Goal: Task Accomplishment & Management: Use online tool/utility

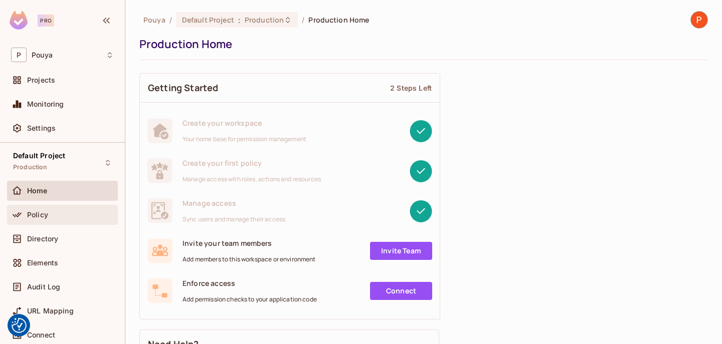
click at [48, 209] on div "Policy" at bounding box center [62, 215] width 103 height 12
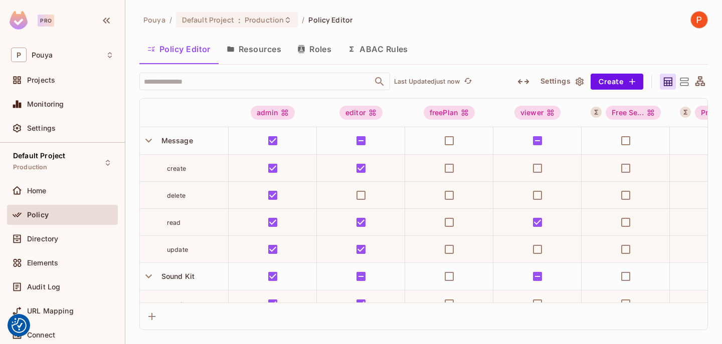
click at [416, 46] on button "ABAC Rules" at bounding box center [377, 49] width 77 height 25
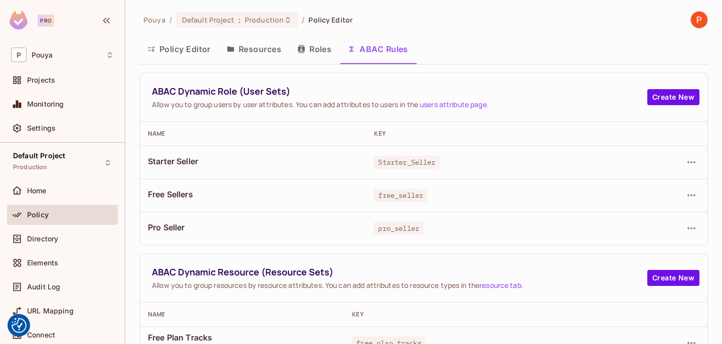
scroll to position [82, 0]
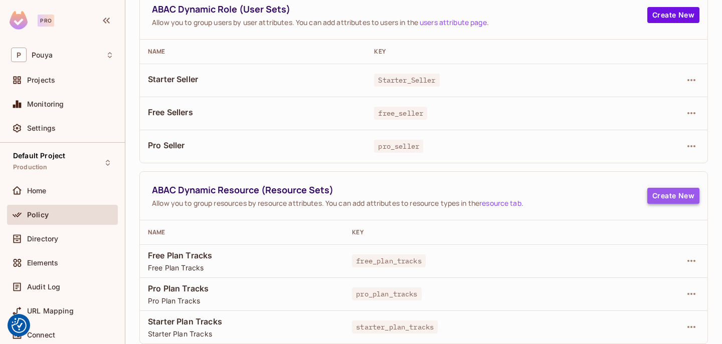
click at [680, 198] on button "Create New" at bounding box center [673, 196] width 52 height 16
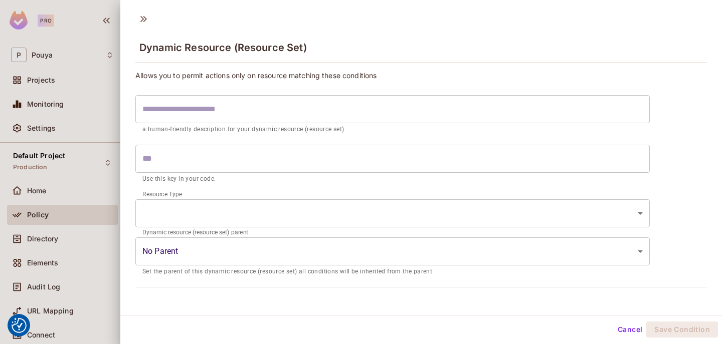
click at [375, 254] on body "We use cookies to enhance your browsing experience, serve personalized ads or c…" at bounding box center [361, 172] width 722 height 344
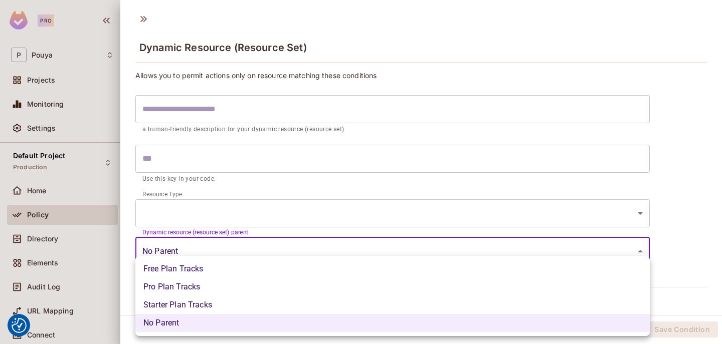
click at [375, 254] on div at bounding box center [361, 172] width 722 height 344
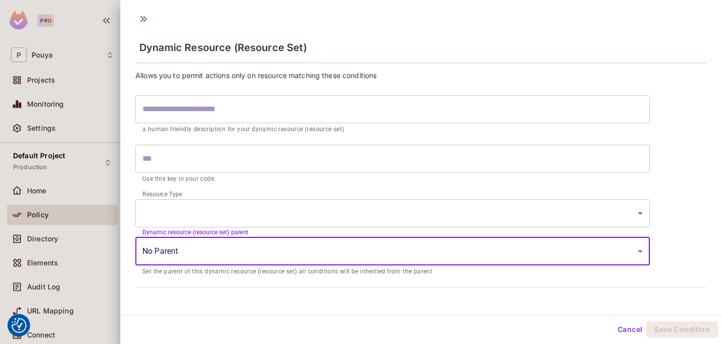
click at [375, 254] on div "Free Plan Tracks Pro Plan Tracks Starter Plan Tracks No Parent" at bounding box center [361, 172] width 722 height 344
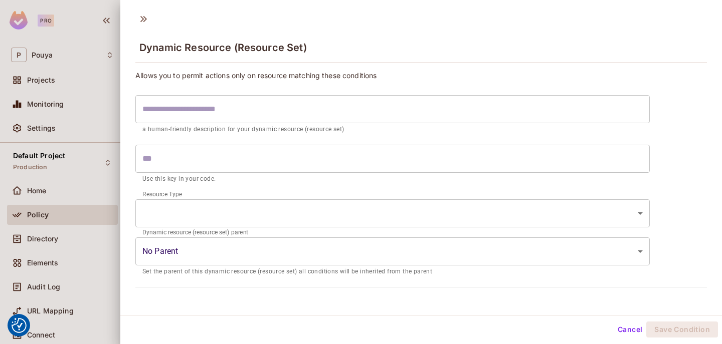
click at [366, 270] on p "Set the parent of this dynamic resource (resource set) all conditions will be i…" at bounding box center [392, 272] width 500 height 10
click at [366, 259] on body "We use cookies to enhance your browsing experience, serve personalized ads or c…" at bounding box center [361, 172] width 722 height 344
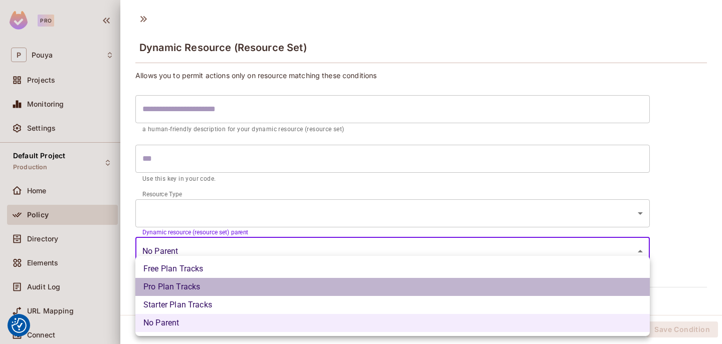
click at [361, 285] on li "Pro Plan Tracks" at bounding box center [392, 287] width 514 height 18
type input "**********"
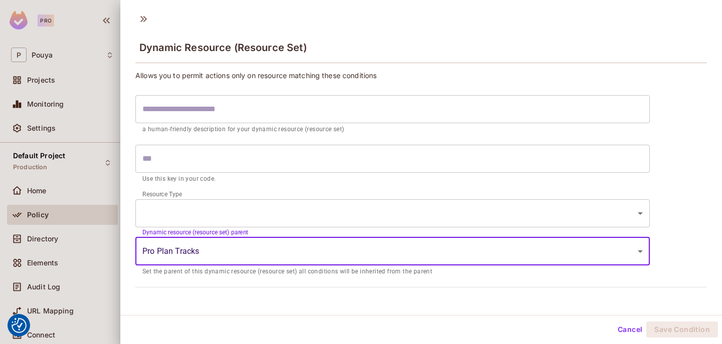
scroll to position [2, 0]
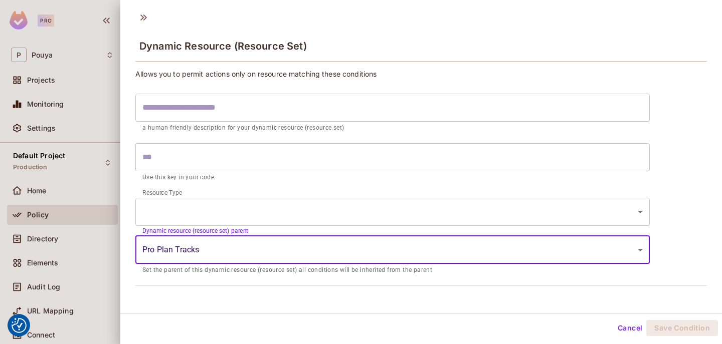
click at [381, 200] on body "We use cookies to enhance your browsing experience, serve personalized ads or c…" at bounding box center [361, 172] width 722 height 344
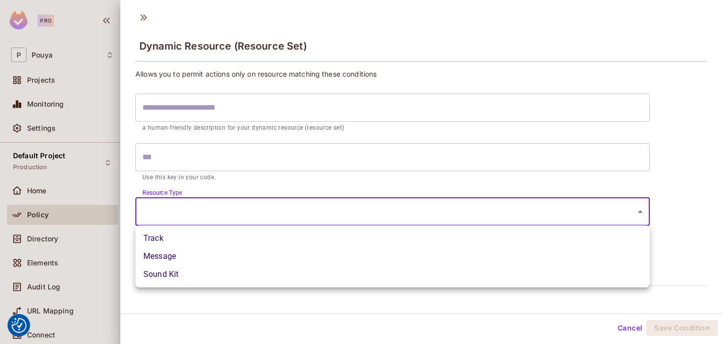
click at [369, 238] on li "Track" at bounding box center [392, 239] width 514 height 18
type input "*****"
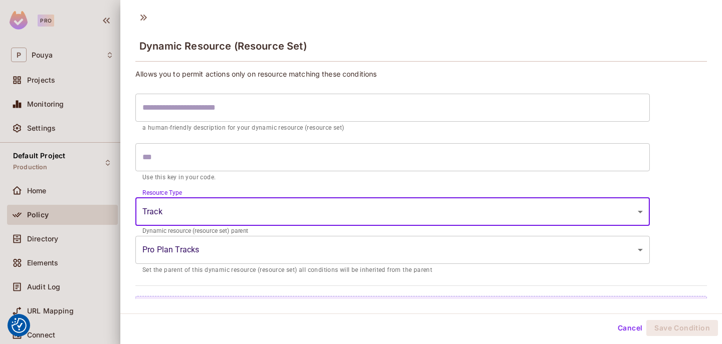
scroll to position [13, 0]
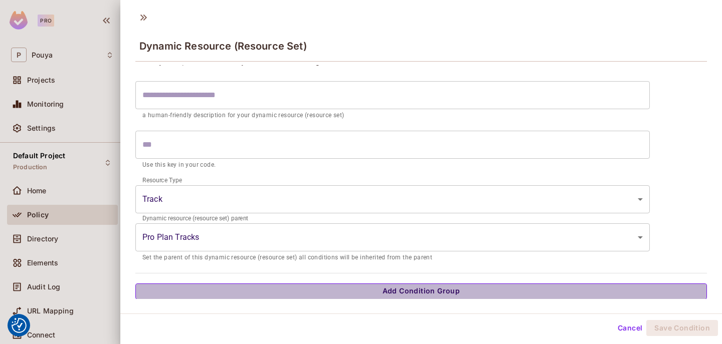
click at [351, 291] on button "Add Condition Group" at bounding box center [420, 292] width 571 height 16
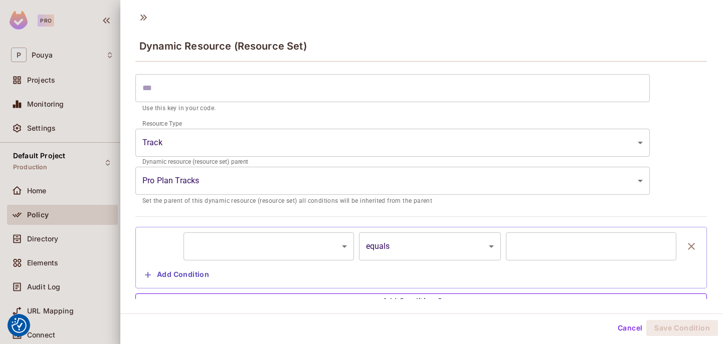
scroll to position [79, 0]
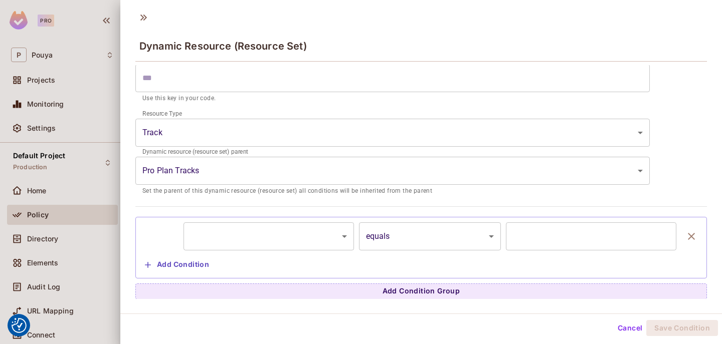
click at [327, 225] on body "We use cookies to enhance your browsing experience, serve personalized ads or c…" at bounding box center [361, 172] width 722 height 344
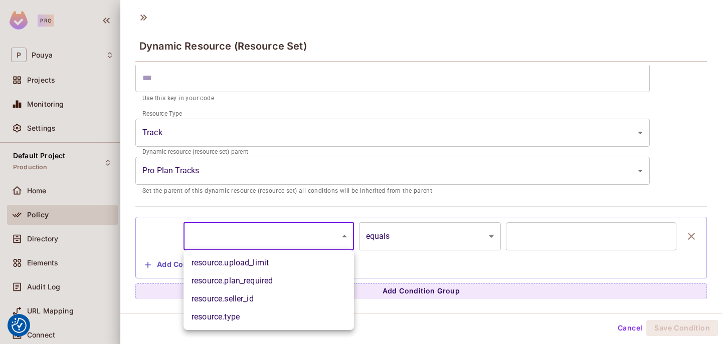
click at [327, 225] on div at bounding box center [361, 172] width 722 height 344
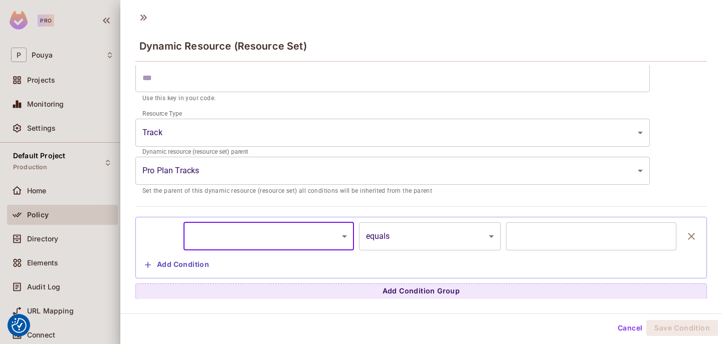
click at [61, 168] on div at bounding box center [361, 172] width 722 height 344
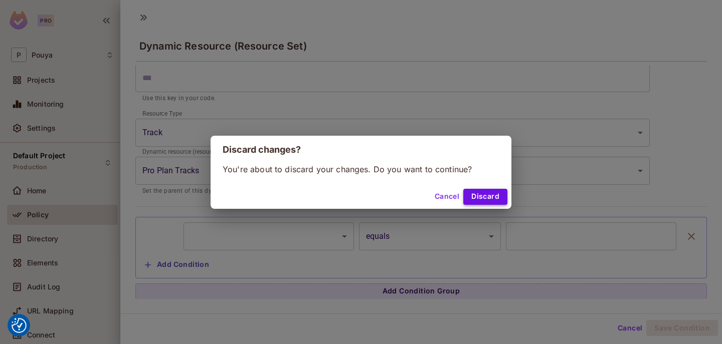
click at [492, 191] on button "Discard" at bounding box center [485, 197] width 44 height 16
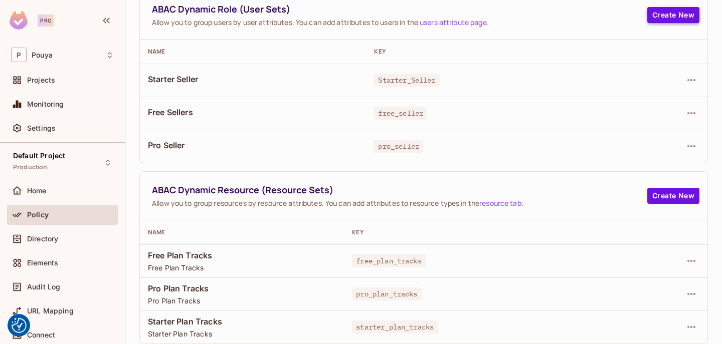
click at [670, 21] on button "Create New" at bounding box center [673, 15] width 52 height 16
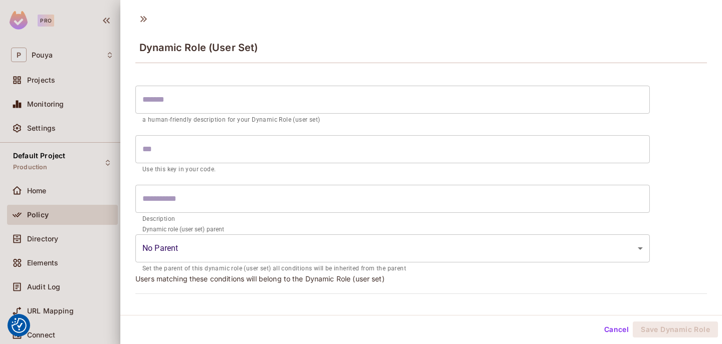
click at [271, 247] on body "We use cookies to enhance your browsing experience, serve personalized ads or c…" at bounding box center [361, 172] width 722 height 344
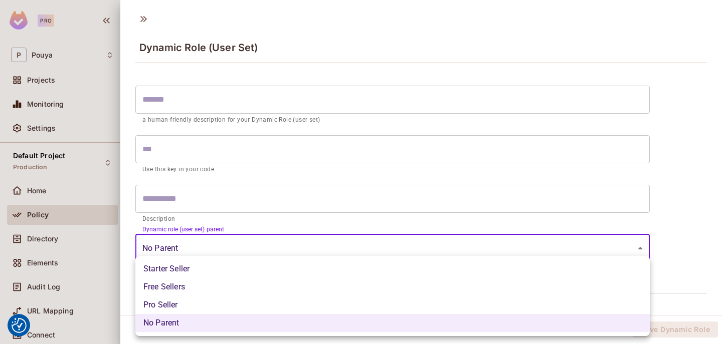
click at [244, 279] on li "Free Sellers" at bounding box center [392, 287] width 514 height 18
type input "**********"
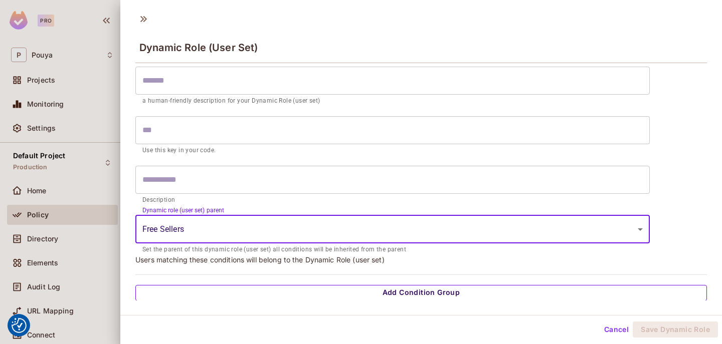
click at [385, 288] on button "Add Condition Group" at bounding box center [420, 293] width 571 height 16
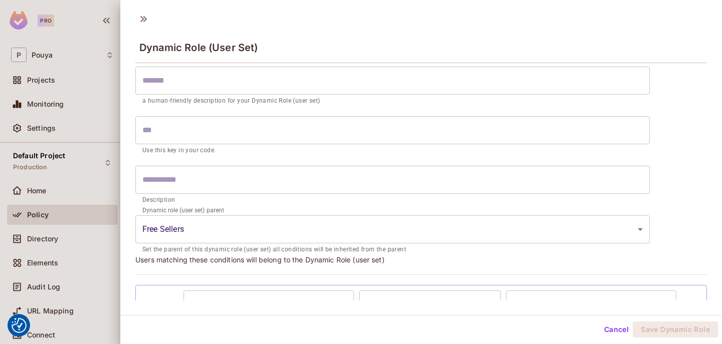
scroll to position [86, 0]
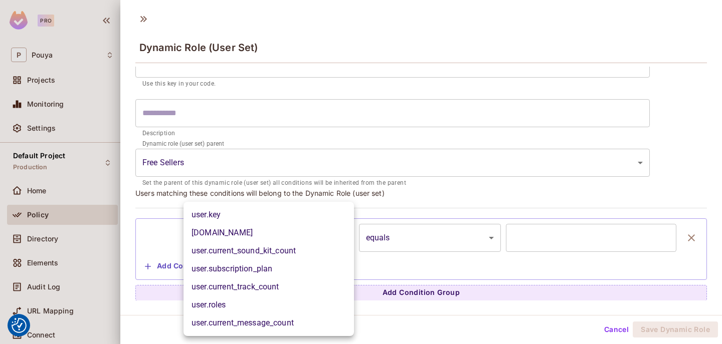
click at [306, 231] on body "We use cookies to enhance your browsing experience, serve personalized ads or c…" at bounding box center [361, 172] width 722 height 344
click at [319, 185] on div at bounding box center [361, 172] width 722 height 344
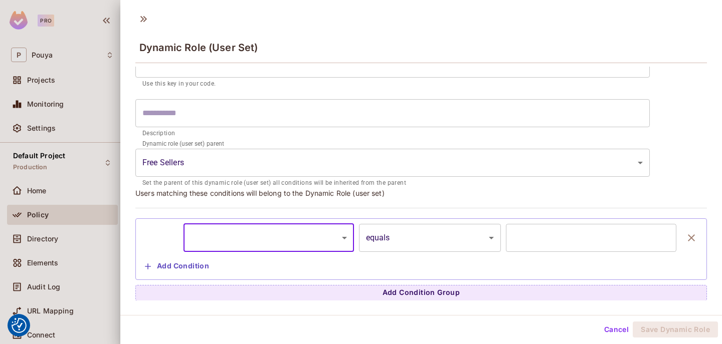
click at [285, 240] on body "We use cookies to enhance your browsing experience, serve personalized ads or c…" at bounding box center [361, 172] width 722 height 344
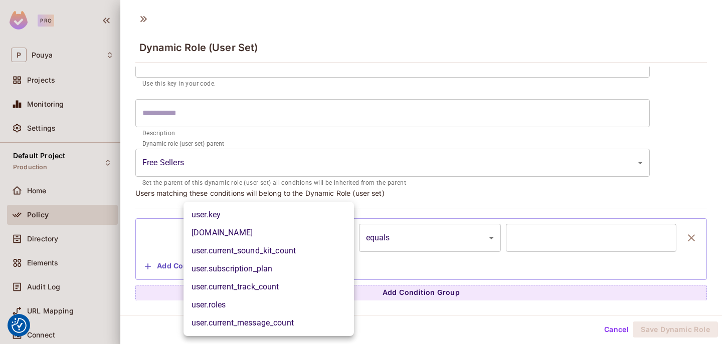
click at [386, 252] on div at bounding box center [361, 172] width 722 height 344
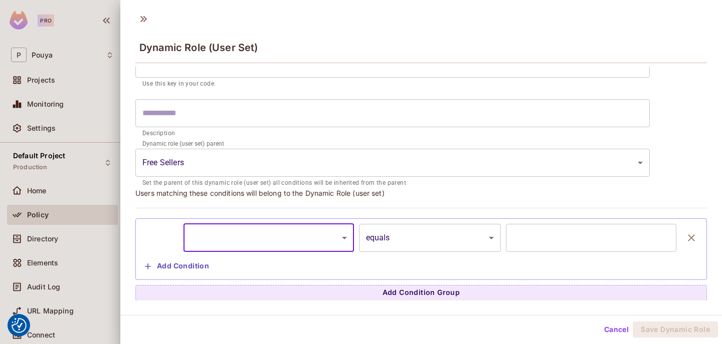
click at [392, 233] on body "We use cookies to enhance your browsing experience, serve personalized ads or c…" at bounding box center [361, 172] width 722 height 344
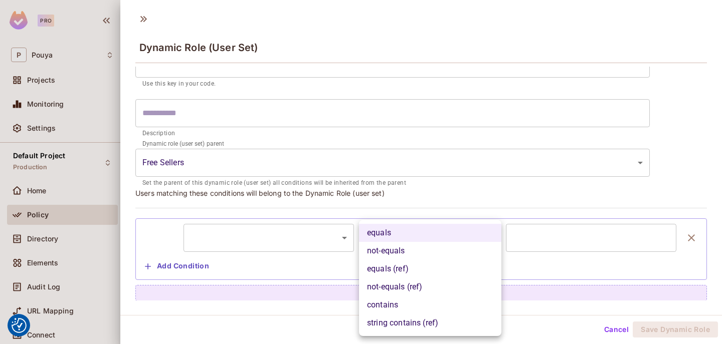
click at [386, 296] on li "not-equals (ref)" at bounding box center [430, 287] width 142 height 18
type input "**********"
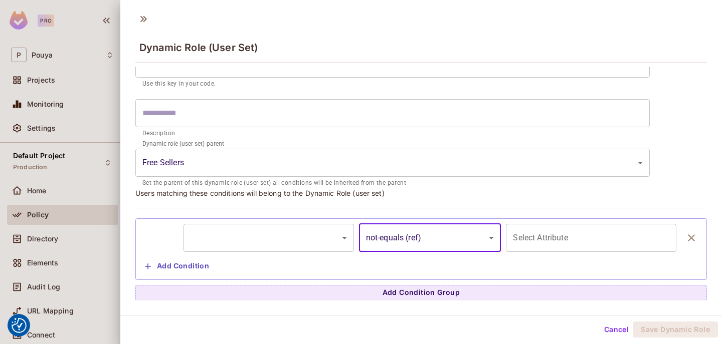
click at [309, 239] on body "We use cookies to enhance your browsing experience, serve personalized ads or c…" at bounding box center [361, 172] width 722 height 344
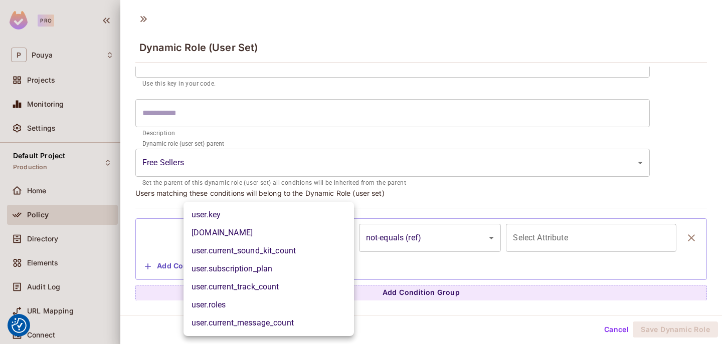
click at [524, 240] on div at bounding box center [361, 172] width 722 height 344
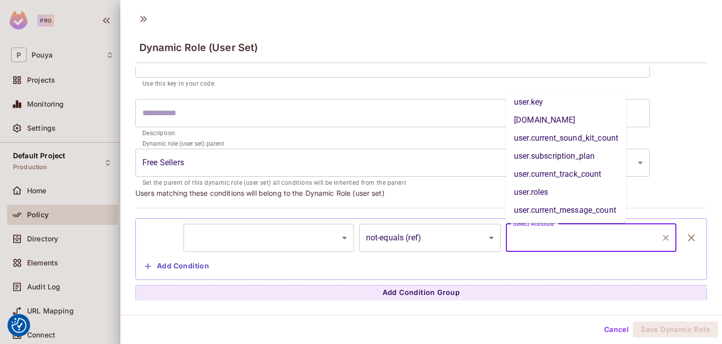
click at [524, 240] on input "Select Attribute" at bounding box center [583, 238] width 146 height 19
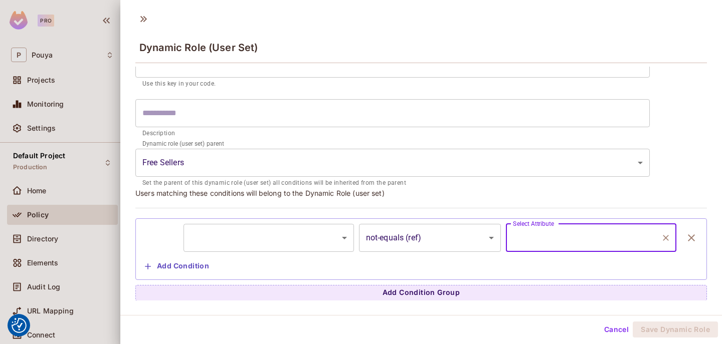
click at [537, 241] on input "Select Attribute" at bounding box center [583, 238] width 146 height 19
